Goal: Transaction & Acquisition: Purchase product/service

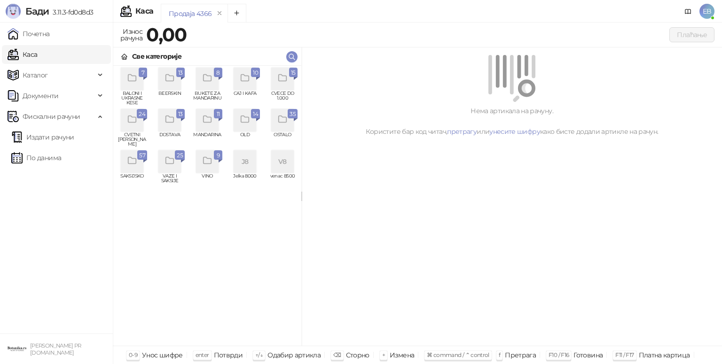
click at [285, 84] on div "grid" at bounding box center [282, 79] width 23 height 23
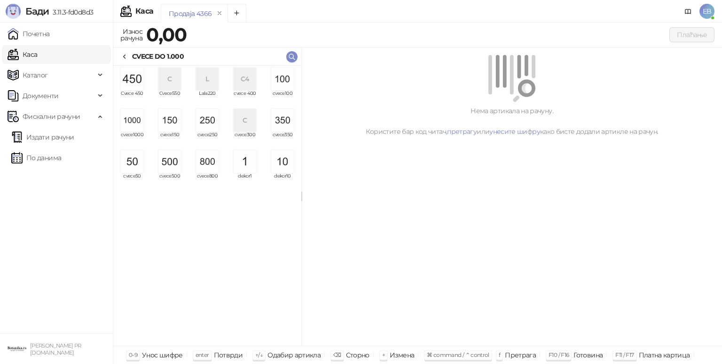
click at [125, 124] on img "grid" at bounding box center [132, 120] width 23 height 23
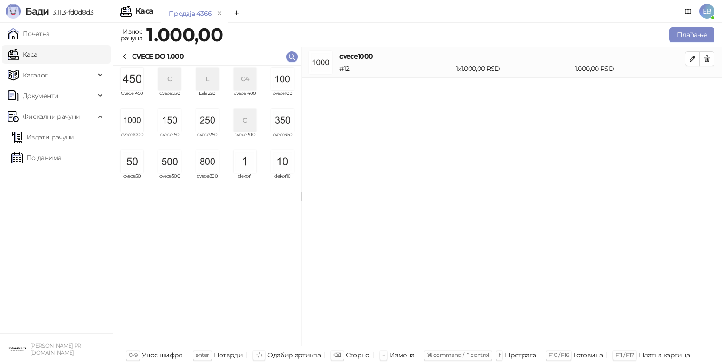
click at [125, 124] on img "grid" at bounding box center [132, 120] width 23 height 23
click at [161, 176] on span "cvece500" at bounding box center [170, 181] width 30 height 14
click at [164, 125] on img "grid" at bounding box center [169, 120] width 23 height 23
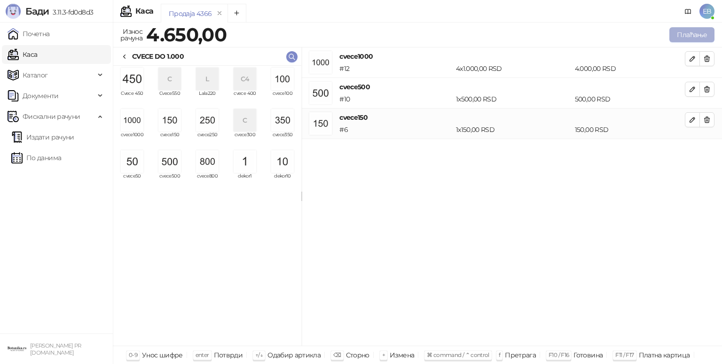
click at [684, 35] on button "Плаћање" at bounding box center [691, 34] width 45 height 15
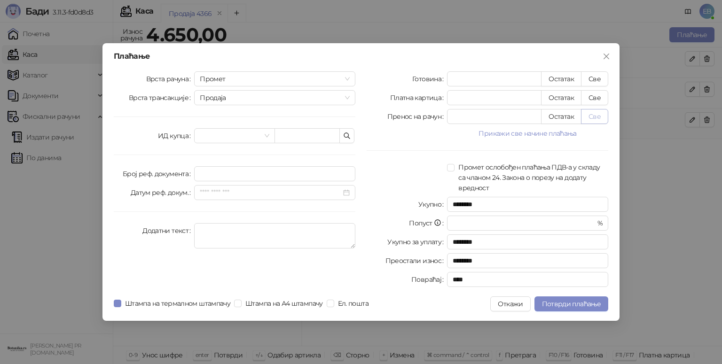
click at [591, 119] on button "Све" at bounding box center [594, 116] width 27 height 15
type input "****"
click at [573, 307] on span "Потврди плаћање" at bounding box center [571, 304] width 59 height 8
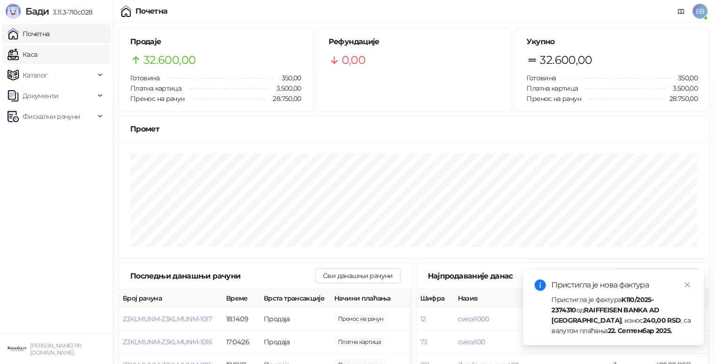
click at [37, 58] on link "Каса" at bounding box center [23, 54] width 30 height 19
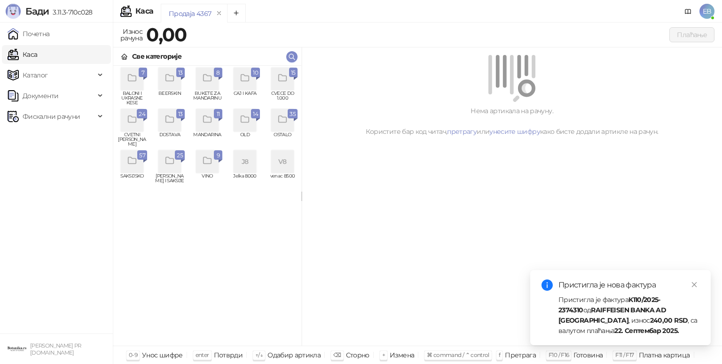
click at [284, 87] on div "grid" at bounding box center [282, 79] width 23 height 23
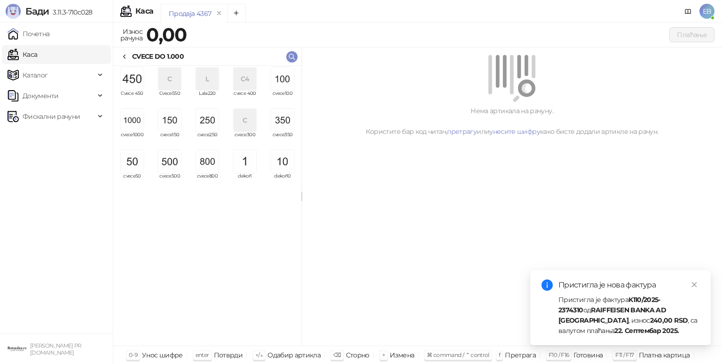
click at [128, 126] on img "grid" at bounding box center [132, 120] width 23 height 23
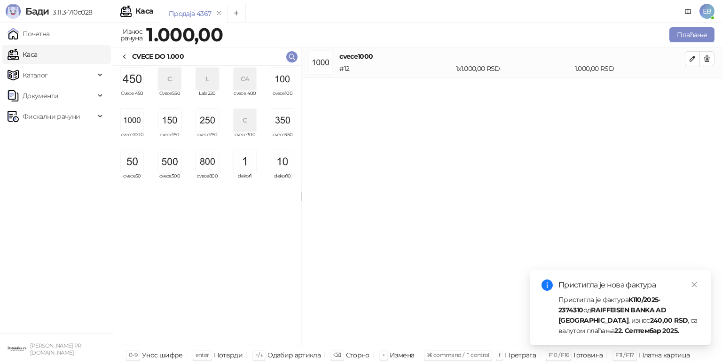
click at [128, 126] on img "grid" at bounding box center [132, 120] width 23 height 23
click at [162, 160] on img "grid" at bounding box center [169, 161] width 23 height 23
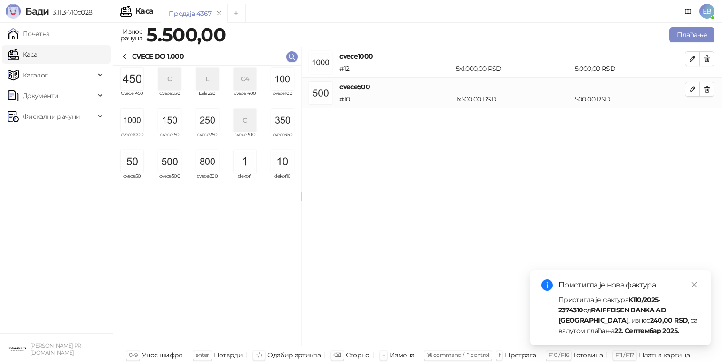
click at [134, 161] on img "grid" at bounding box center [132, 161] width 23 height 23
click at [701, 30] on button "Плаћање" at bounding box center [691, 34] width 45 height 15
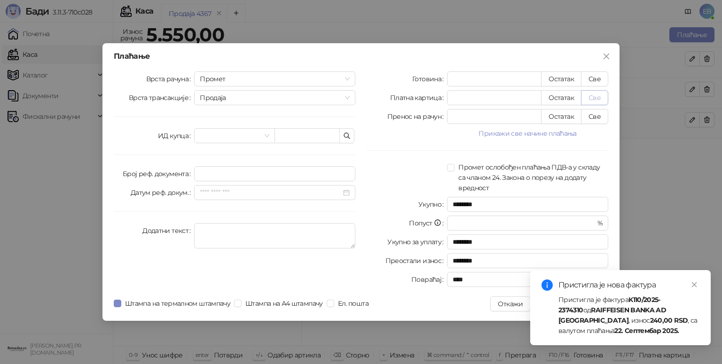
click at [592, 95] on button "Све" at bounding box center [594, 97] width 27 height 15
type input "****"
click at [695, 283] on icon "close" at bounding box center [694, 284] width 5 height 5
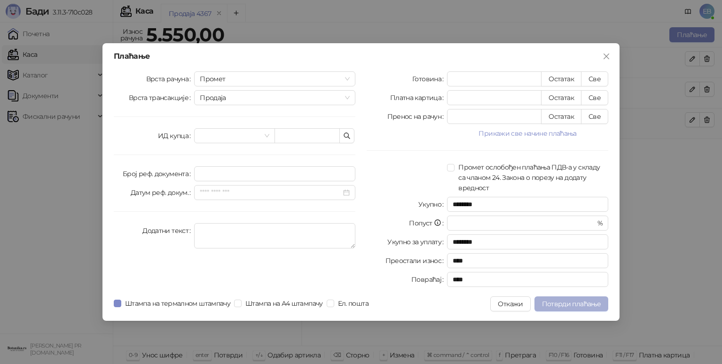
click at [575, 304] on span "Потврди плаћање" at bounding box center [571, 304] width 59 height 8
